Goal: Find specific page/section: Find specific page/section

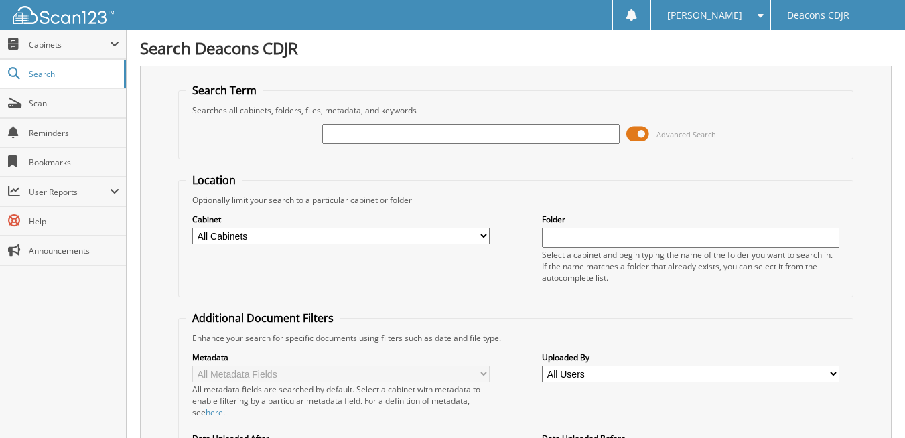
click at [387, 135] on input "text" at bounding box center [470, 134] width 297 height 20
type input "43061"
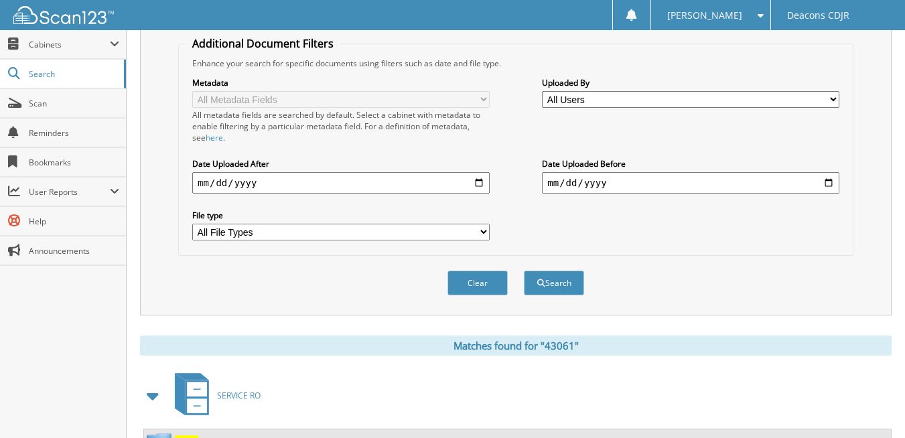
scroll to position [402, 0]
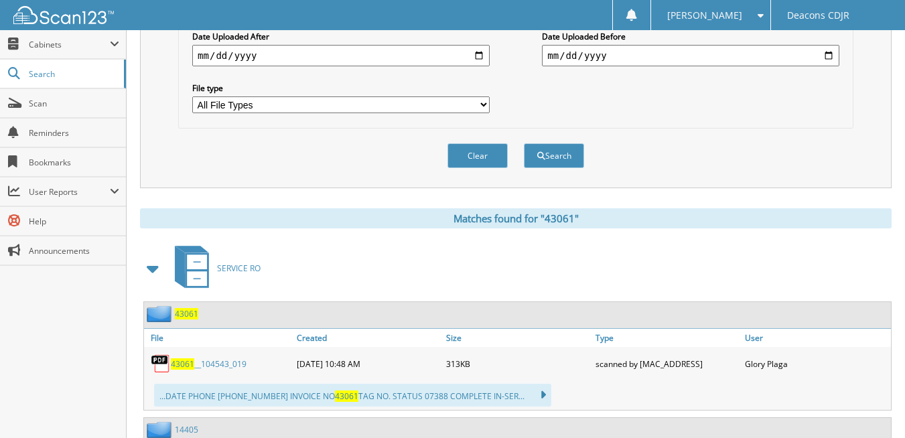
click at [186, 362] on span "43061" at bounding box center [182, 363] width 23 height 11
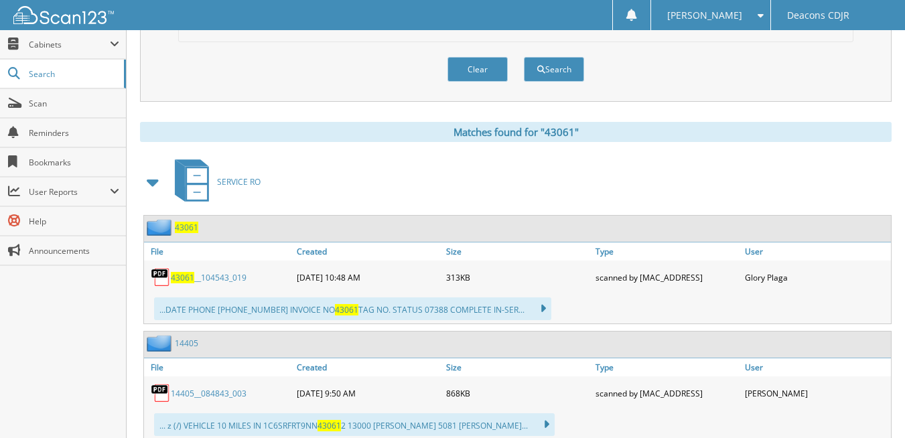
scroll to position [469, 0]
